Goal: Use online tool/utility: Utilize a website feature to perform a specific function

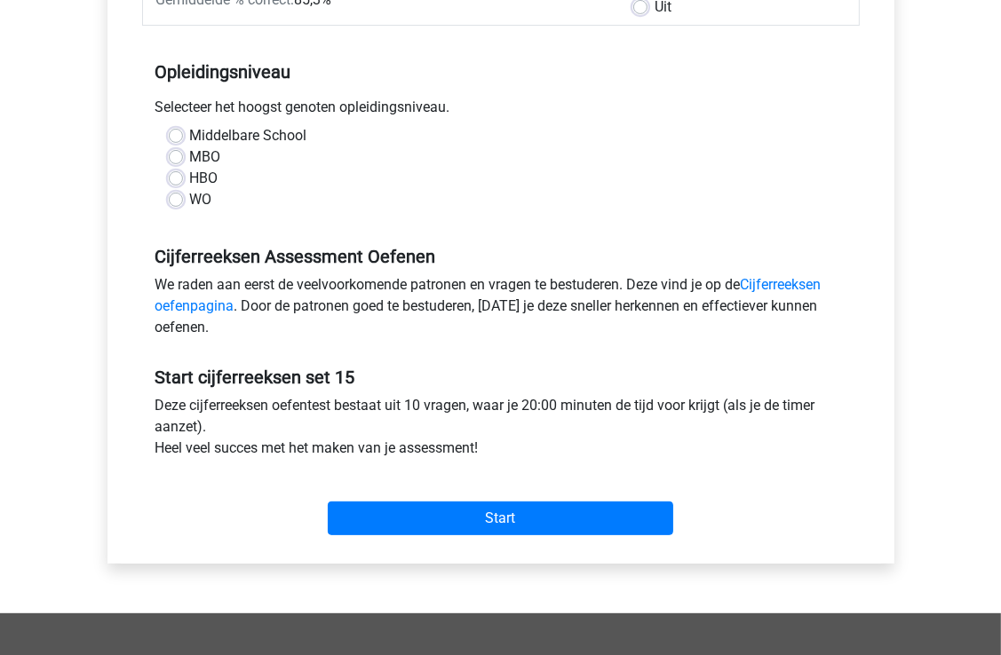
scroll to position [266, 0]
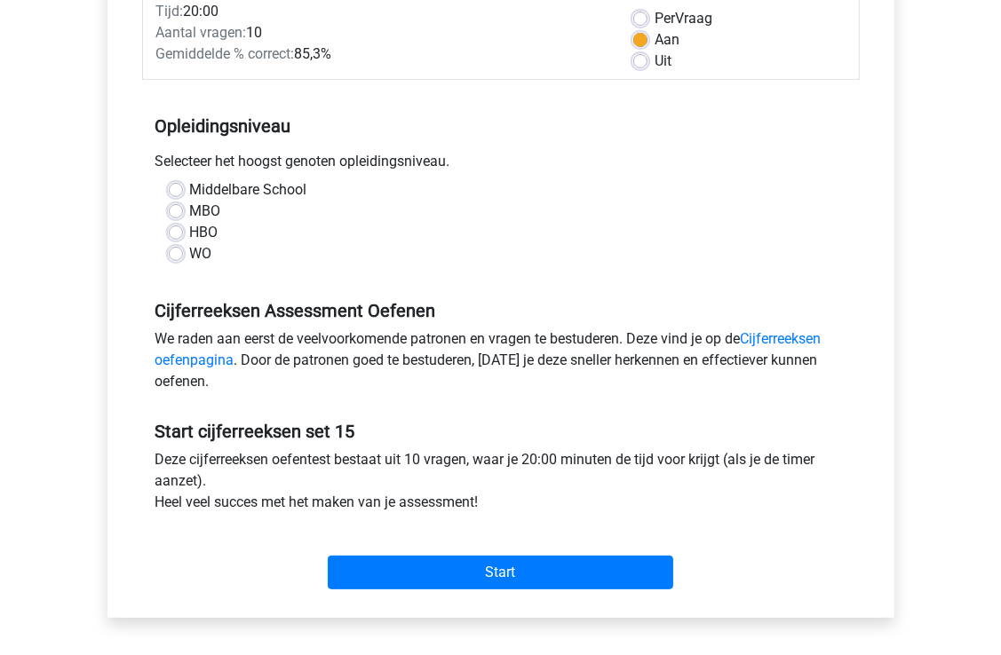
click at [190, 186] on label "Middelbare School" at bounding box center [248, 189] width 117 height 21
click at [169, 186] on input "Middelbare School" at bounding box center [176, 188] width 14 height 18
radio input "true"
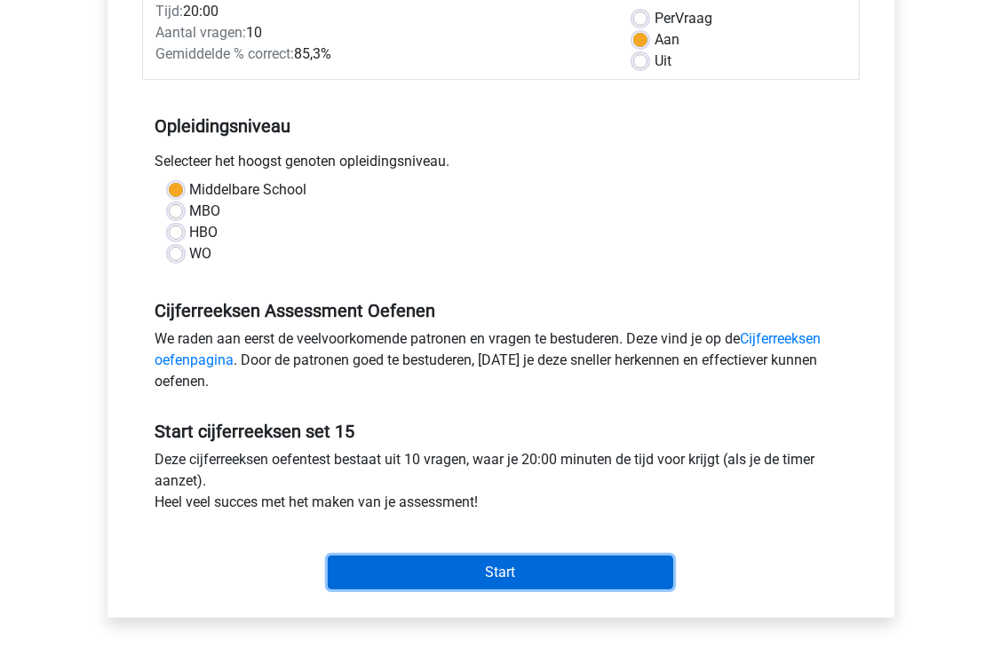
click at [479, 579] on input "Start" at bounding box center [500, 573] width 345 height 34
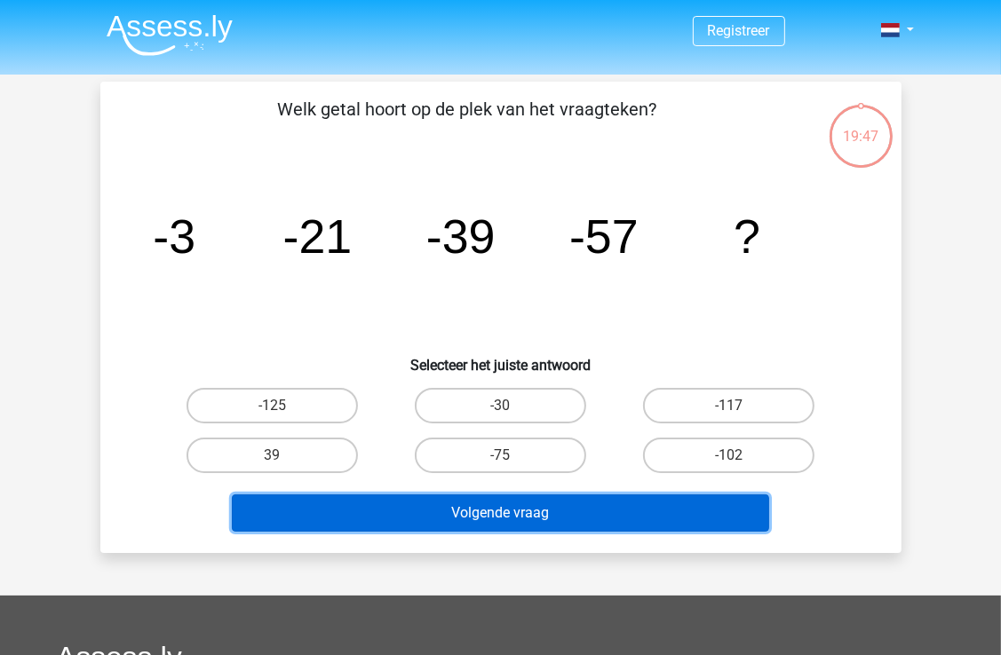
click at [480, 516] on button "Volgende vraag" at bounding box center [500, 512] width 537 height 37
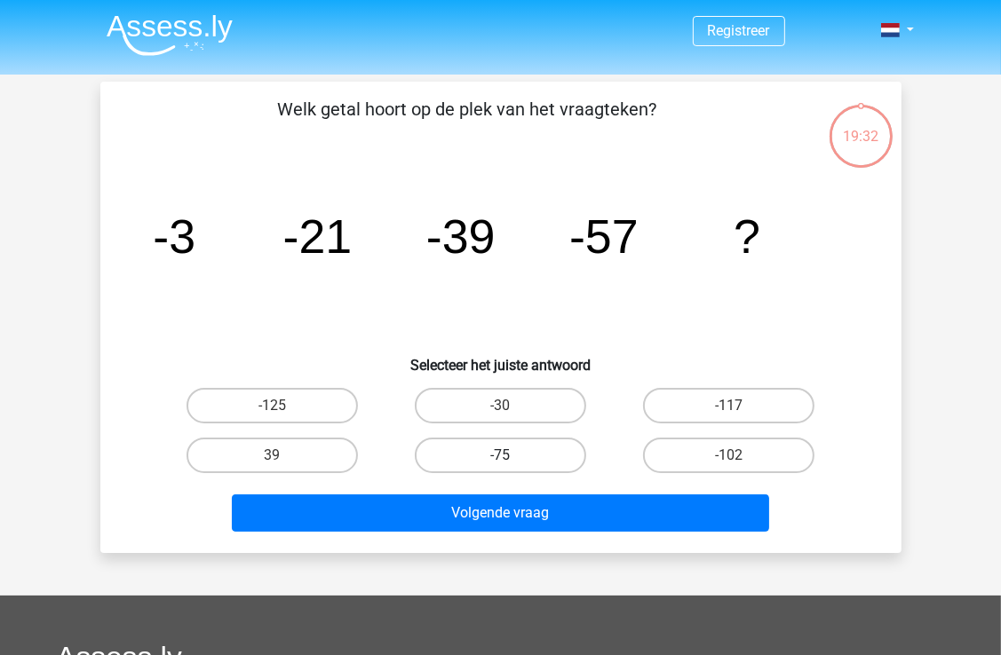
click at [535, 456] on label "-75" at bounding box center [500, 456] width 171 height 36
click at [511, 456] on input "-75" at bounding box center [506, 461] width 12 height 12
radio input "true"
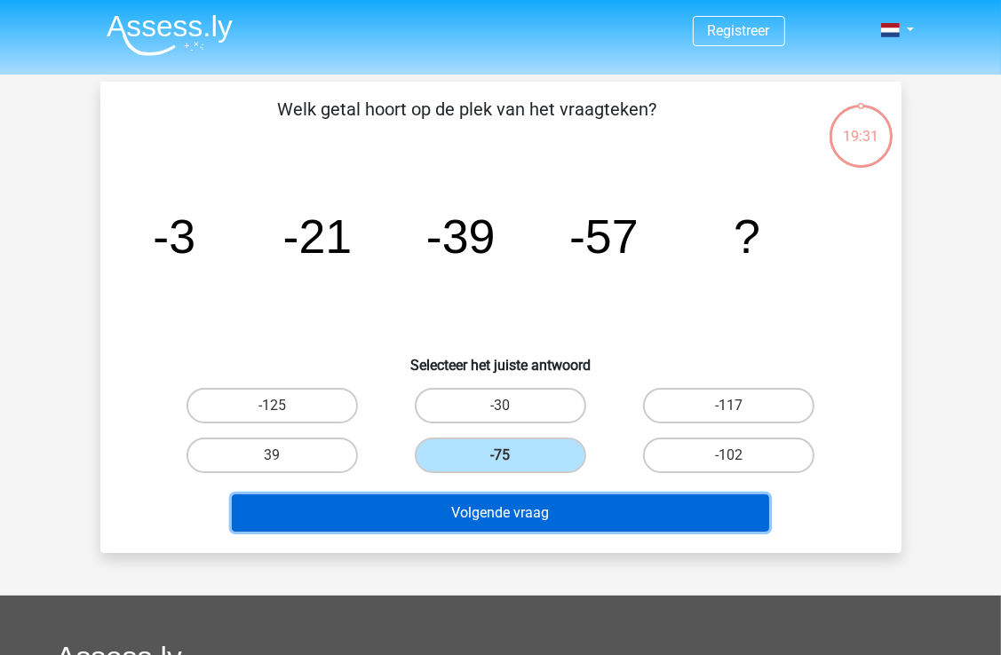
click at [533, 520] on button "Volgende vraag" at bounding box center [500, 512] width 537 height 37
